Goal: Task Accomplishment & Management: Use online tool/utility

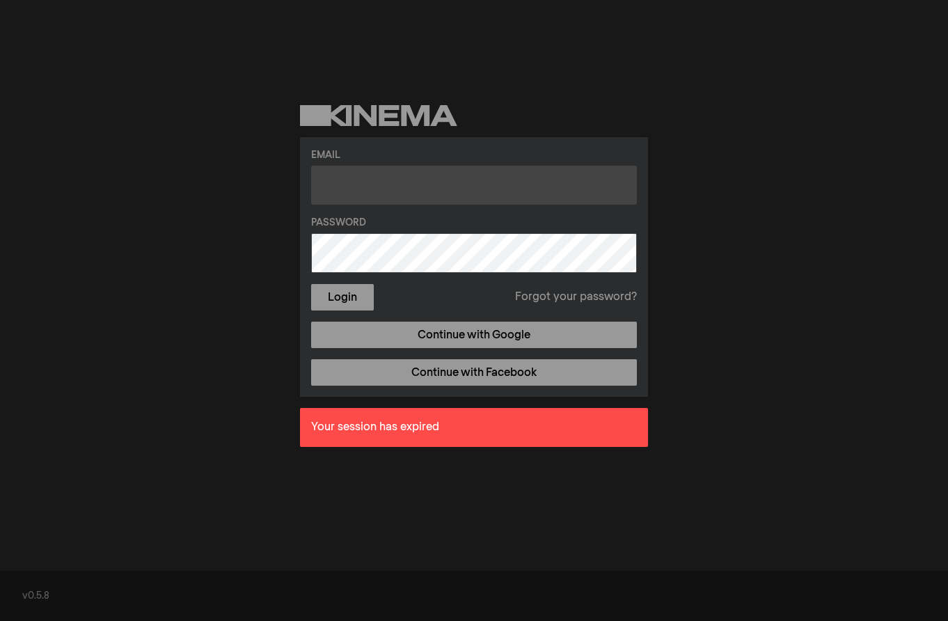
click at [366, 187] on input "text" at bounding box center [474, 185] width 326 height 39
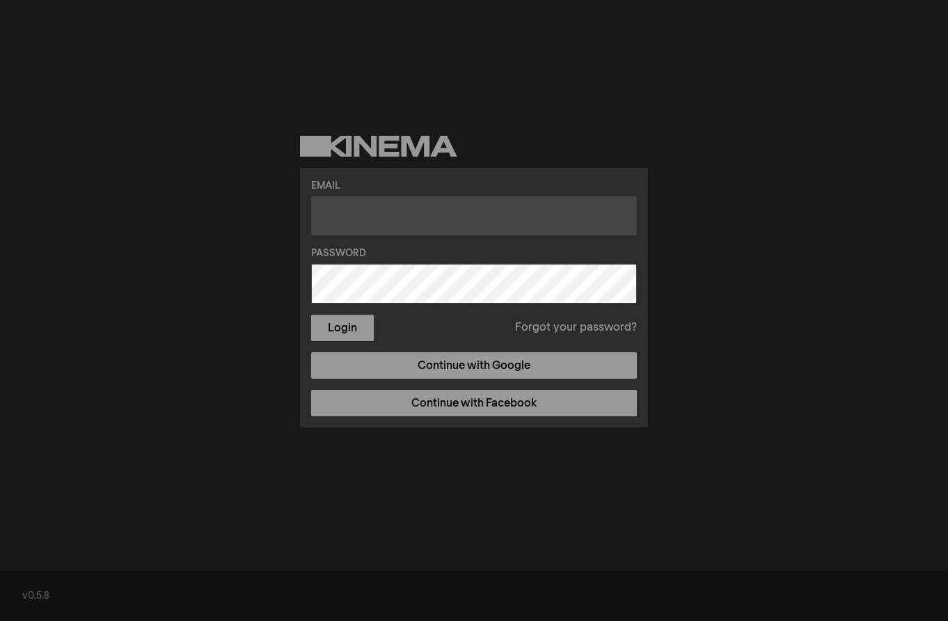
click at [402, 219] on input "text" at bounding box center [474, 215] width 326 height 39
paste input "[EMAIL_ADDRESS][DOMAIN_NAME]"
type input "[EMAIL_ADDRESS][DOMAIN_NAME]"
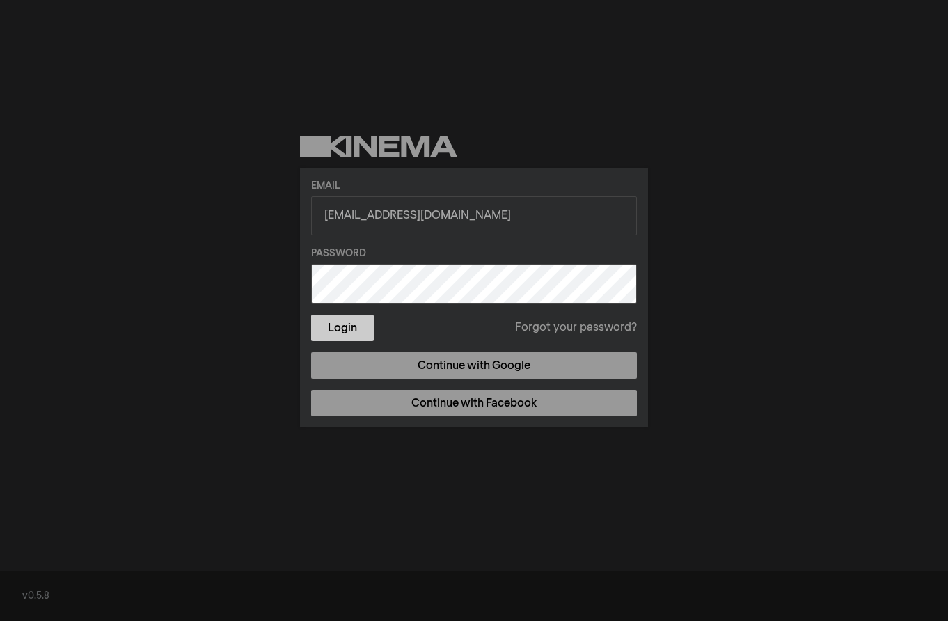
click at [360, 324] on button "Login" at bounding box center [342, 328] width 63 height 26
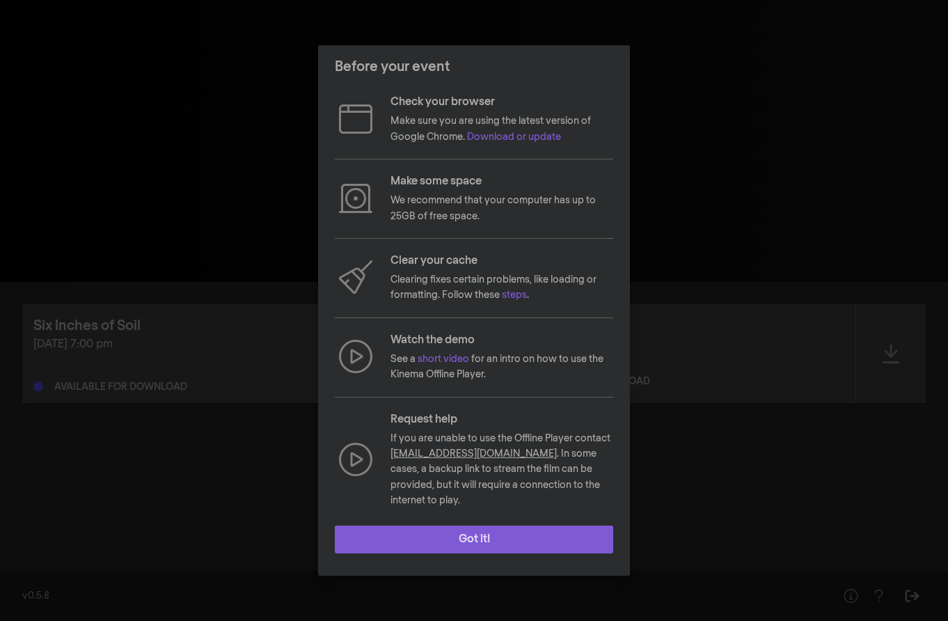
click at [475, 526] on button "Got it!" at bounding box center [474, 540] width 279 height 28
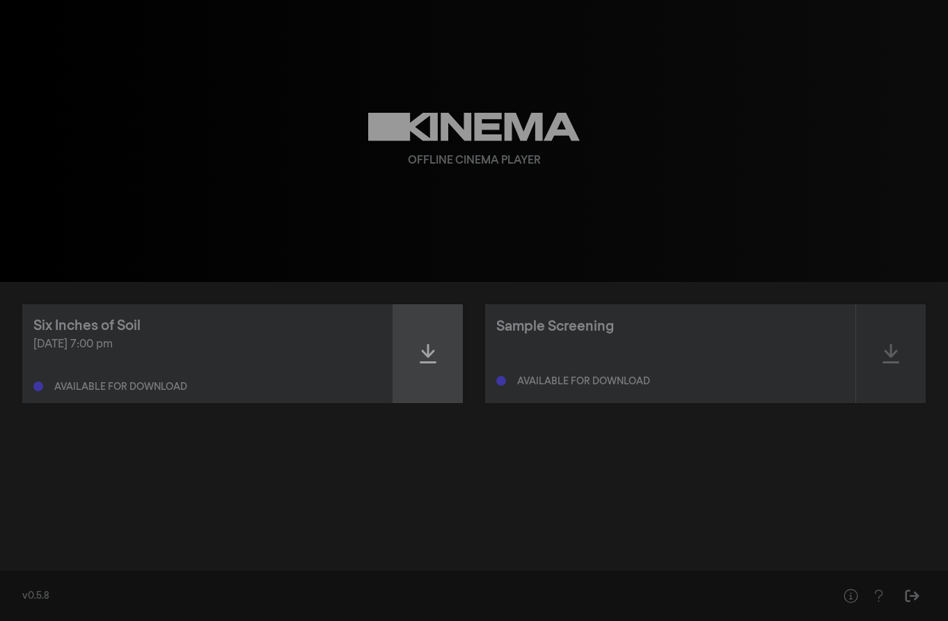
click at [430, 349] on icon at bounding box center [428, 354] width 17 height 22
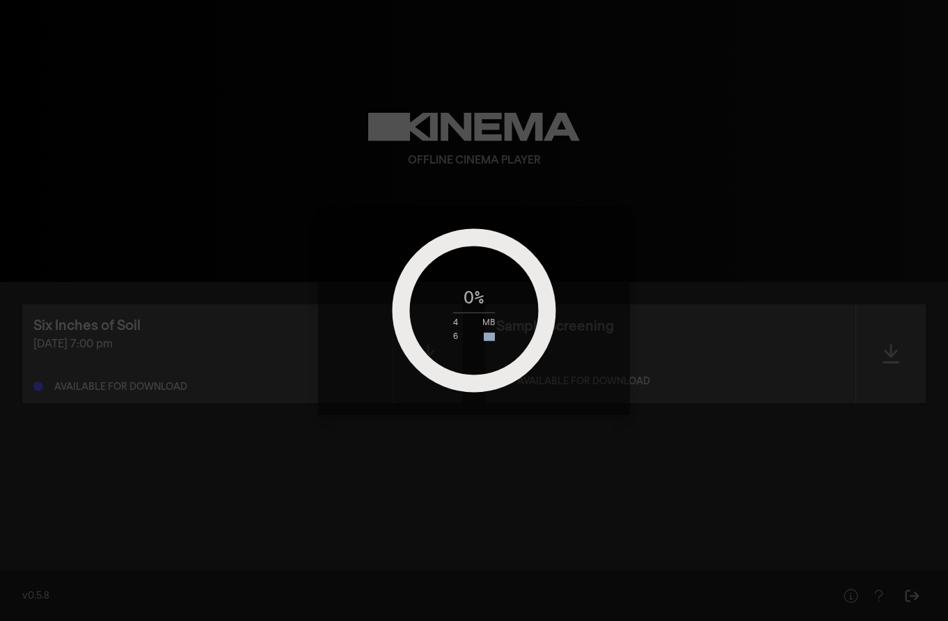
drag, startPoint x: 489, startPoint y: 337, endPoint x: 501, endPoint y: 337, distance: 12.5
click at [501, 337] on div "6 GB" at bounding box center [474, 336] width 174 height 8
click at [495, 338] on div "GB" at bounding box center [489, 336] width 11 height 8
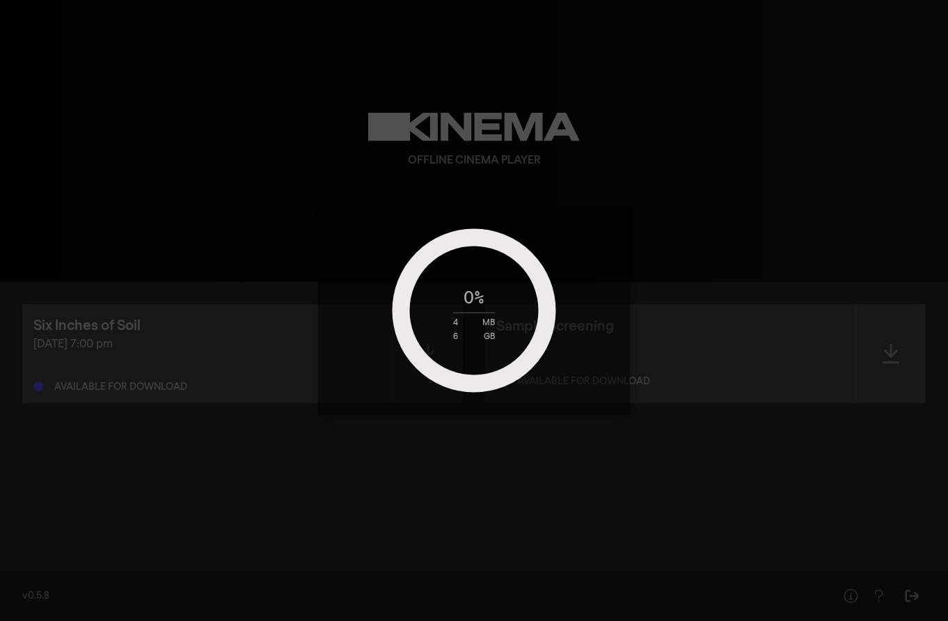
click at [495, 327] on div "0 % 4 MB 6 GB" at bounding box center [474, 311] width 174 height 61
click at [495, 326] on div "MB" at bounding box center [489, 322] width 13 height 8
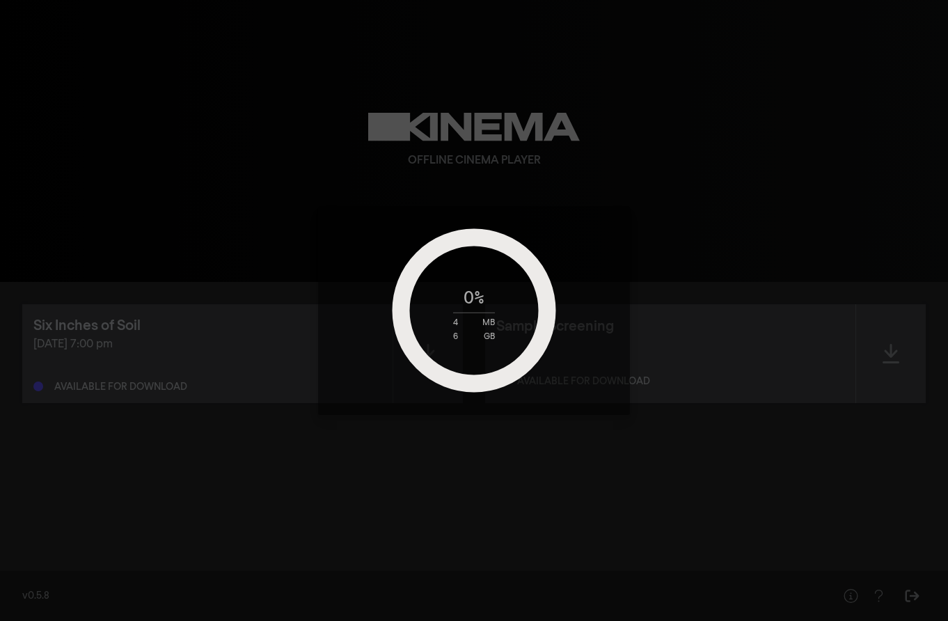
click at [494, 336] on div "GB" at bounding box center [489, 336] width 11 height 8
click at [495, 332] on div "GB" at bounding box center [489, 336] width 11 height 8
click at [488, 323] on div "MB" at bounding box center [489, 322] width 13 height 8
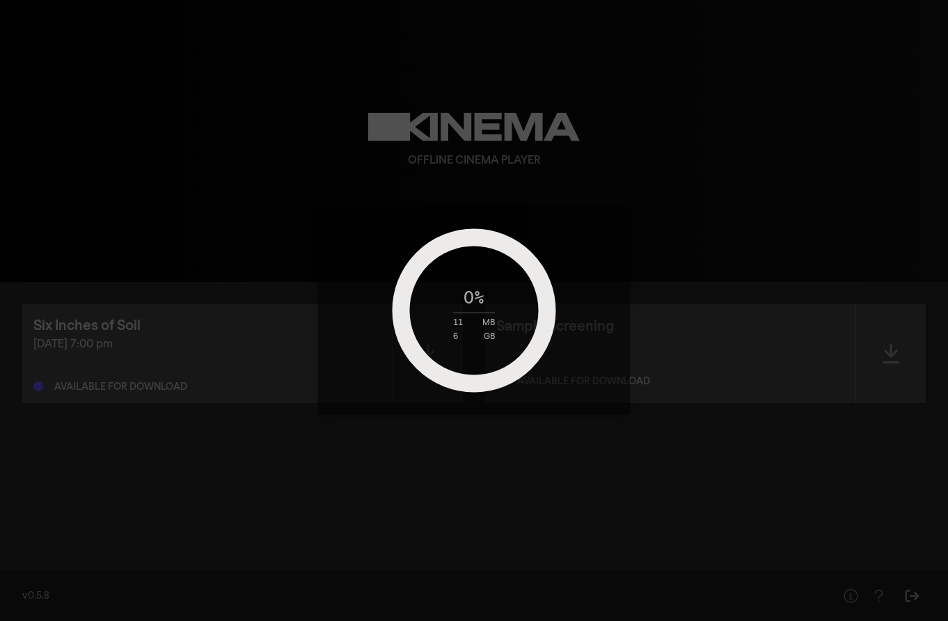
click at [335, 194] on div "0 % 11 MB 6 GB" at bounding box center [474, 310] width 948 height 621
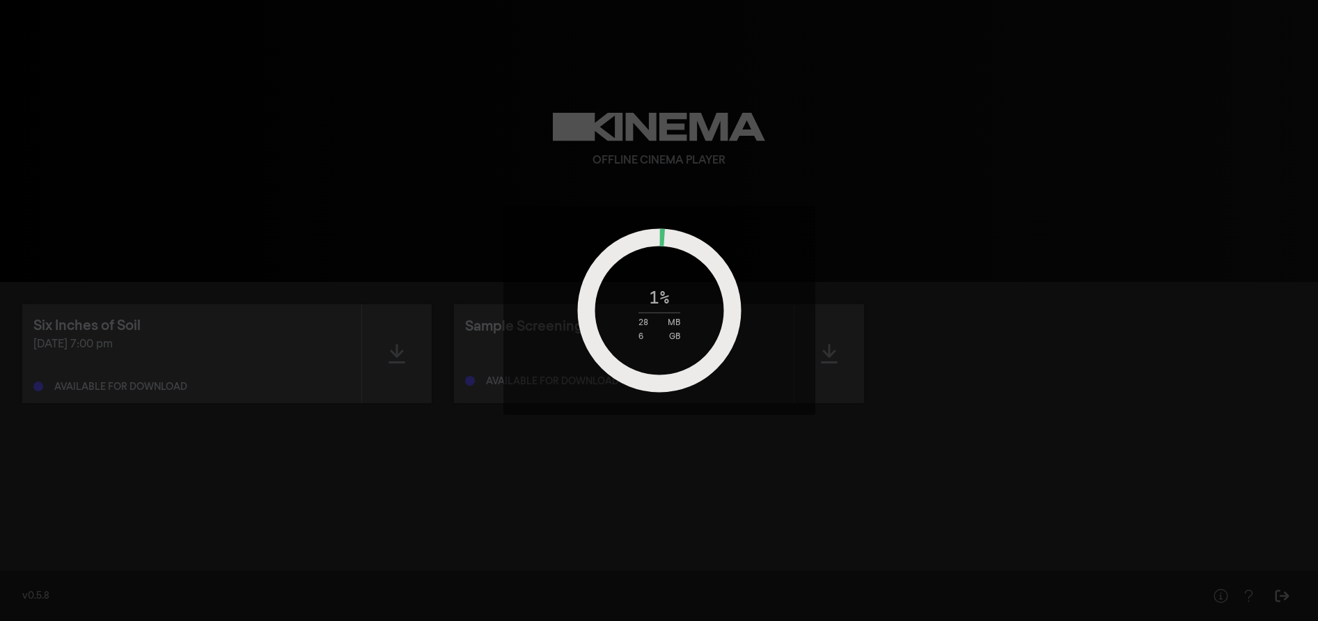
click at [676, 241] on circle at bounding box center [659, 310] width 146 height 146
